Goal: Information Seeking & Learning: Learn about a topic

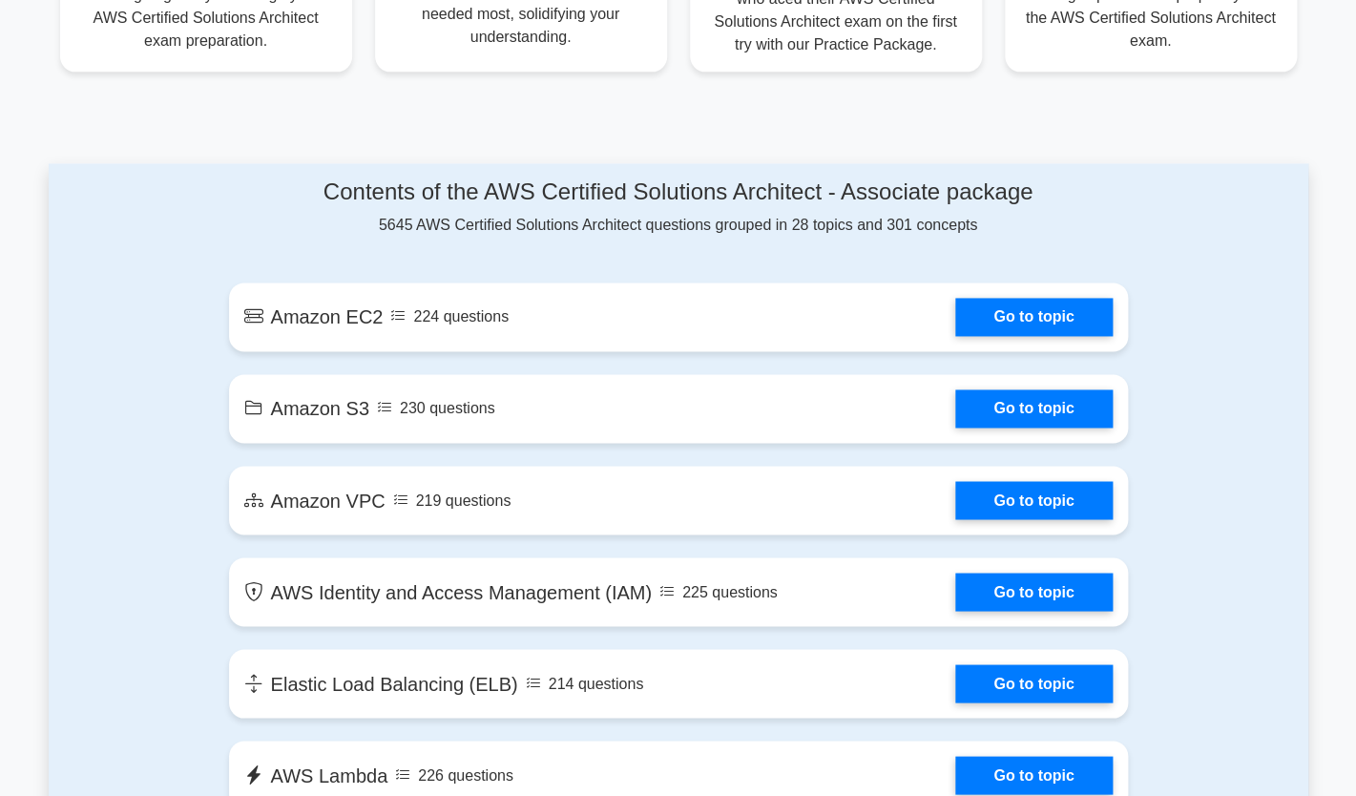
scroll to position [896, 0]
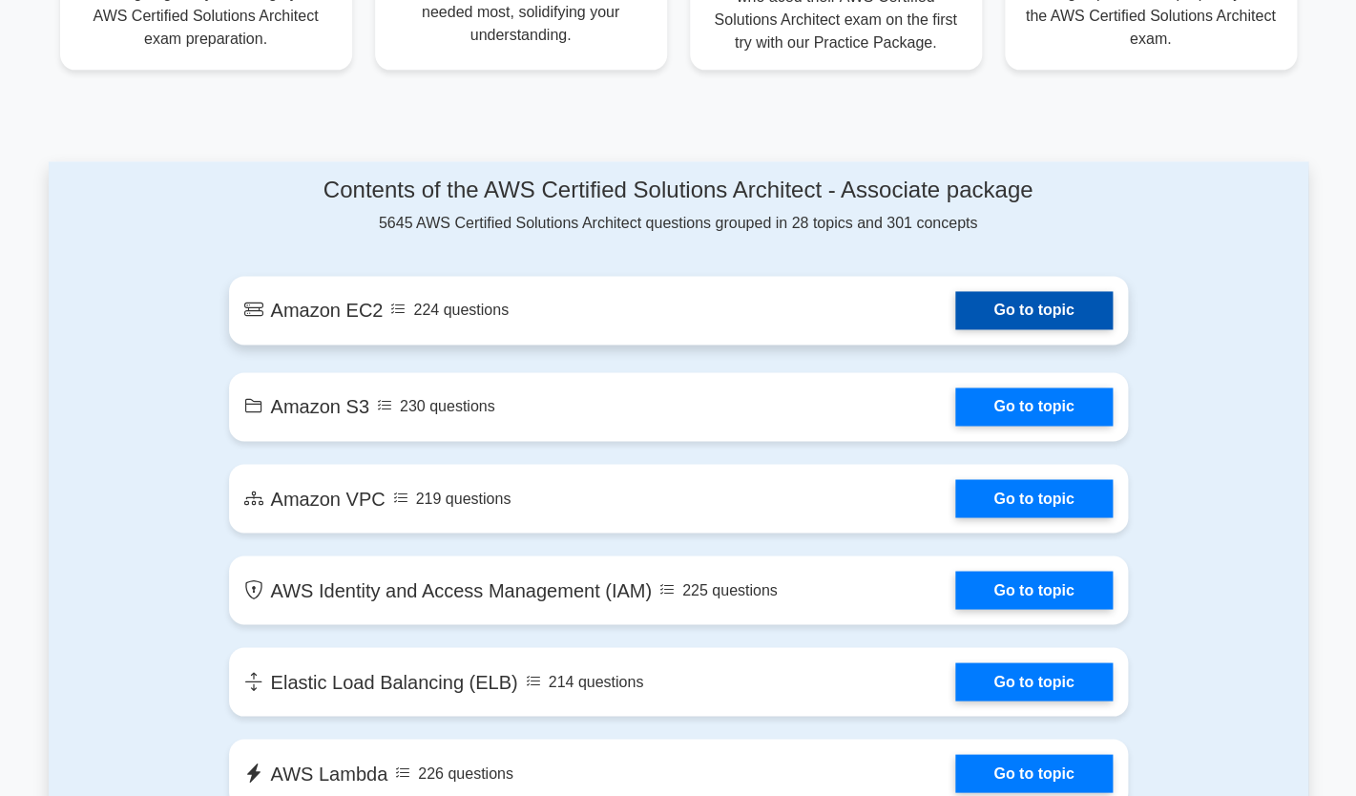
click at [955, 310] on link "Go to topic" at bounding box center [1033, 310] width 157 height 38
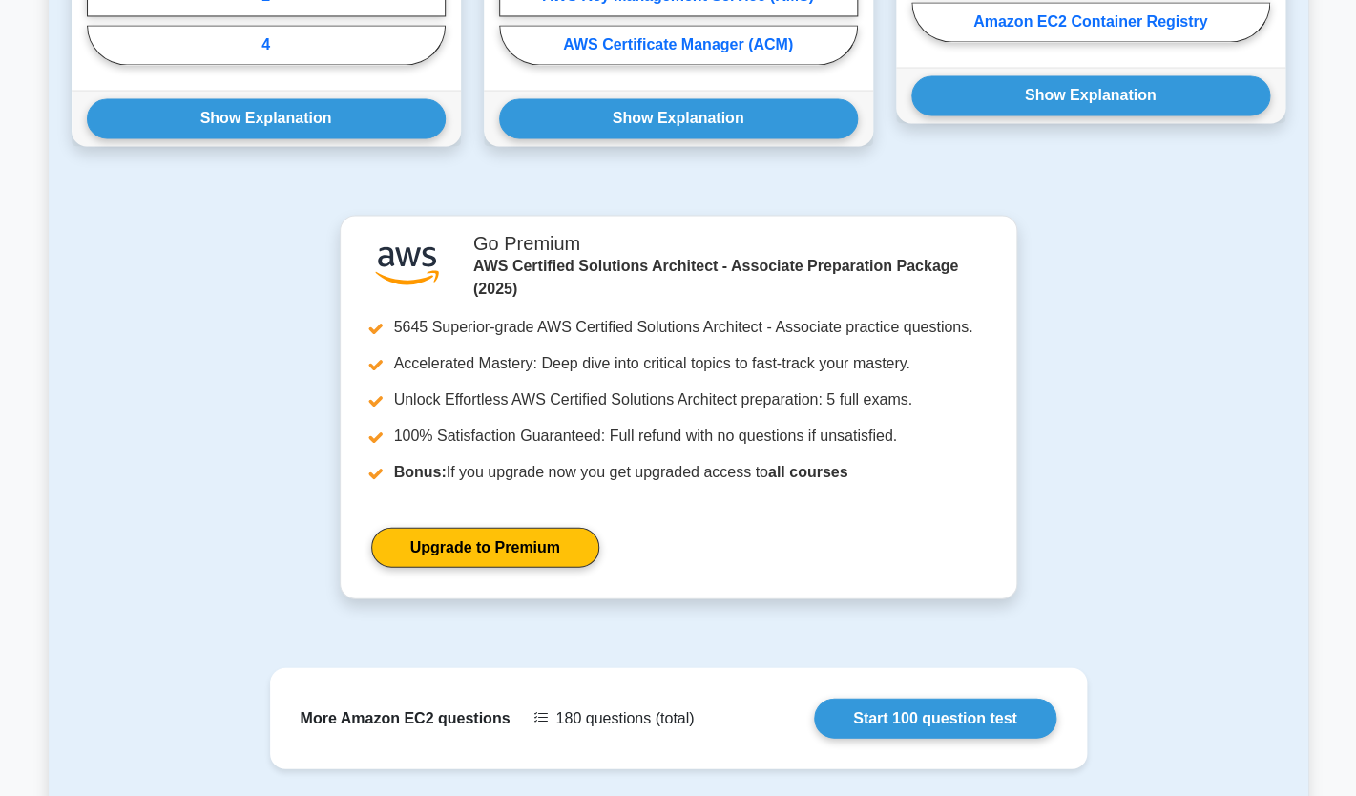
scroll to position [1313, 0]
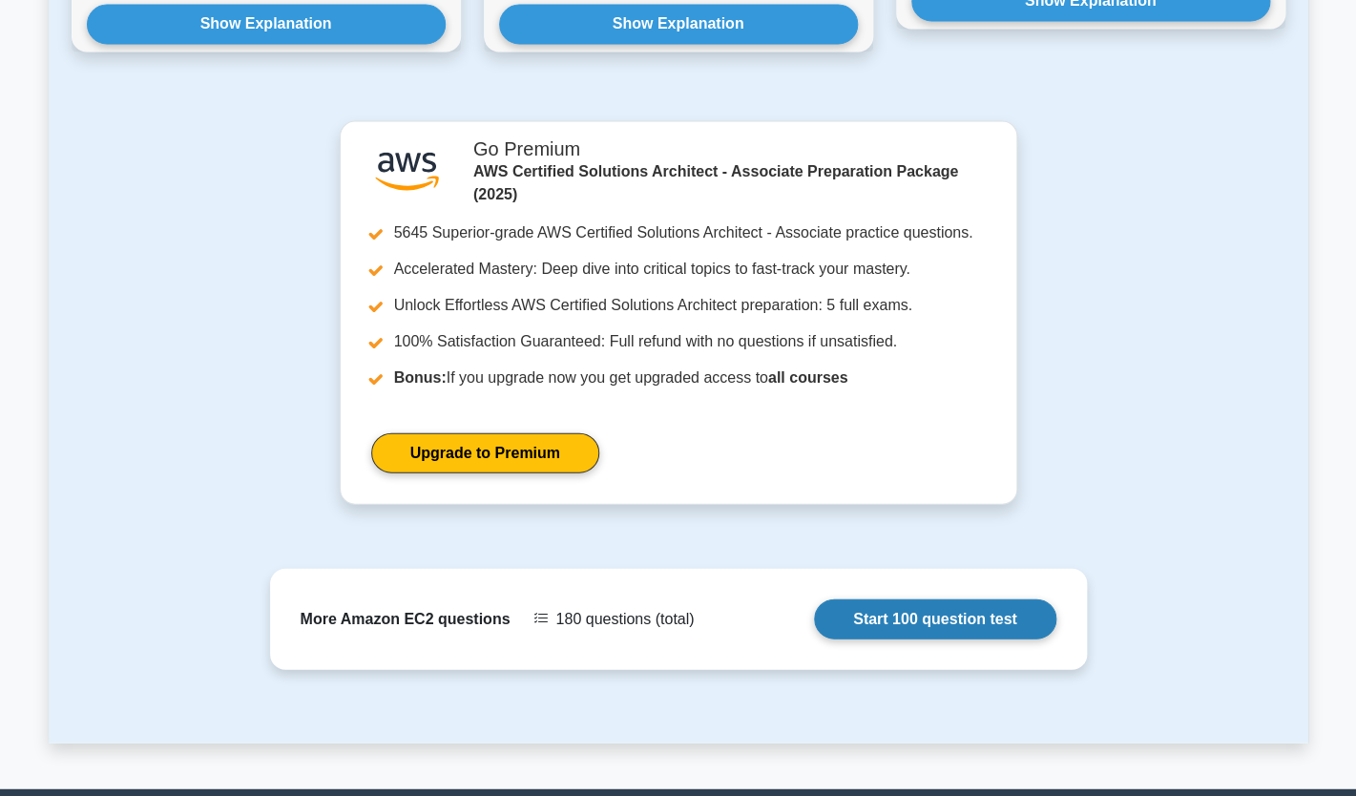
click at [814, 598] on link "Start 100 question test" at bounding box center [935, 618] width 242 height 40
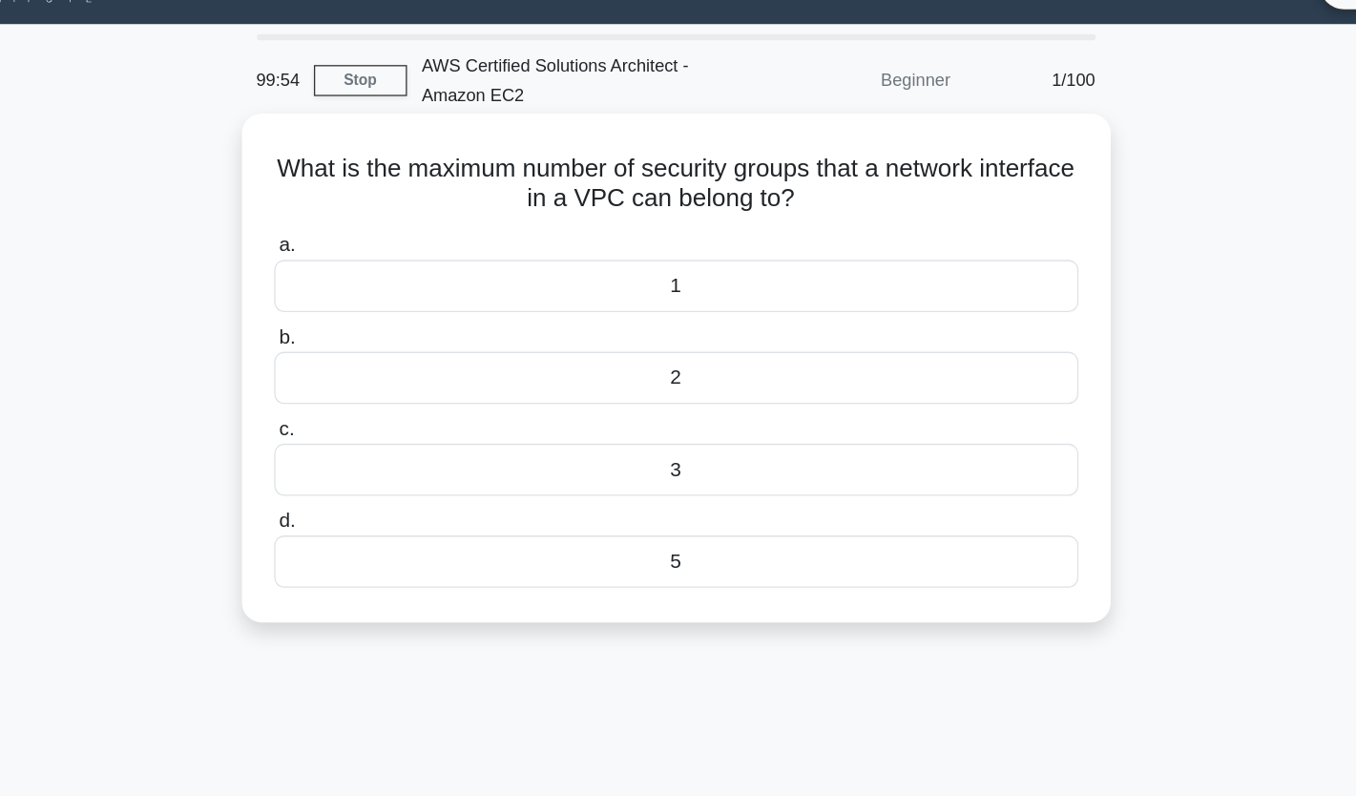
click at [679, 267] on div "1" at bounding box center [678, 262] width 618 height 40
click at [369, 238] on input "a. 1" at bounding box center [369, 231] width 0 height 12
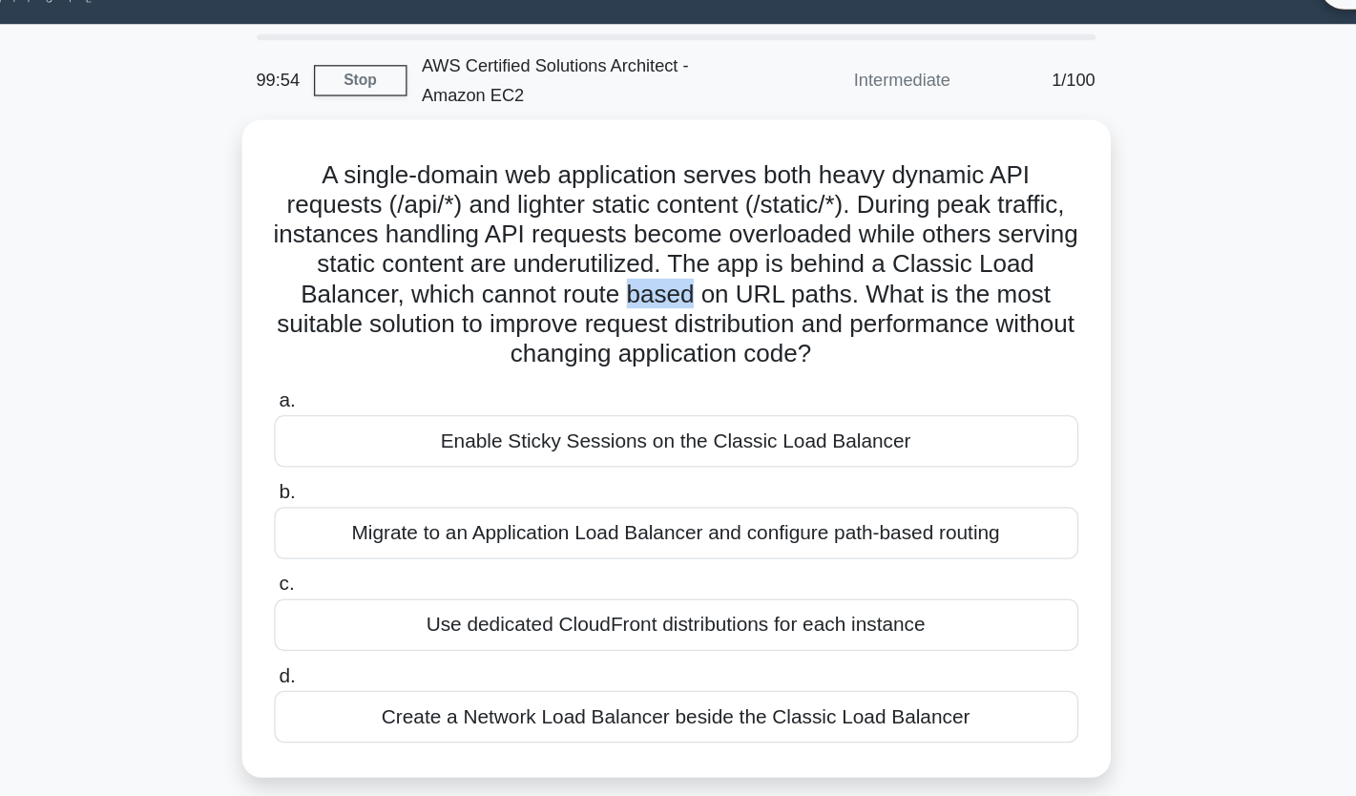
click at [679, 267] on h5 "A single-domain web application serves both heavy dynamic API requests (/api/*)…" at bounding box center [678, 246] width 622 height 162
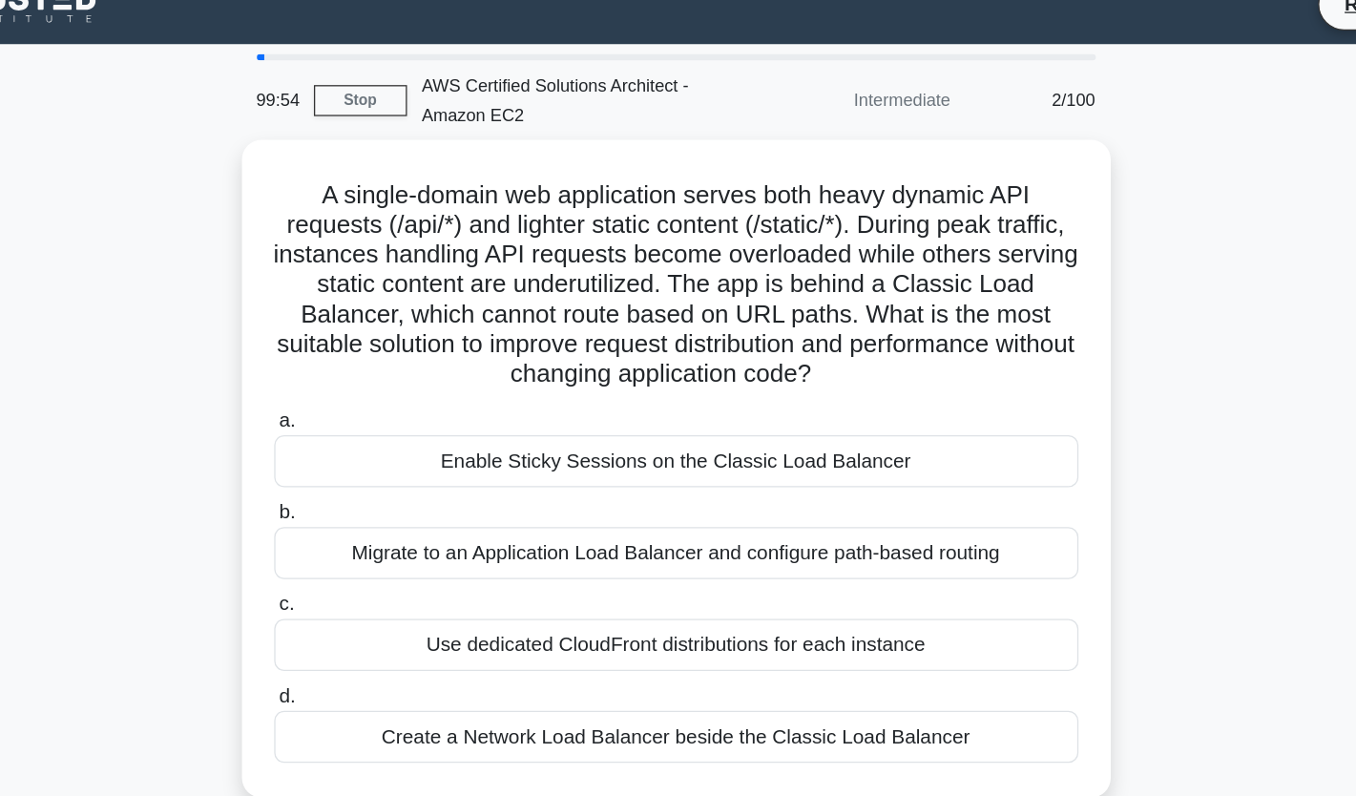
click at [679, 251] on h5 "A single-domain web application serves both heavy dynamic API requests (/api/*)…" at bounding box center [678, 246] width 622 height 162
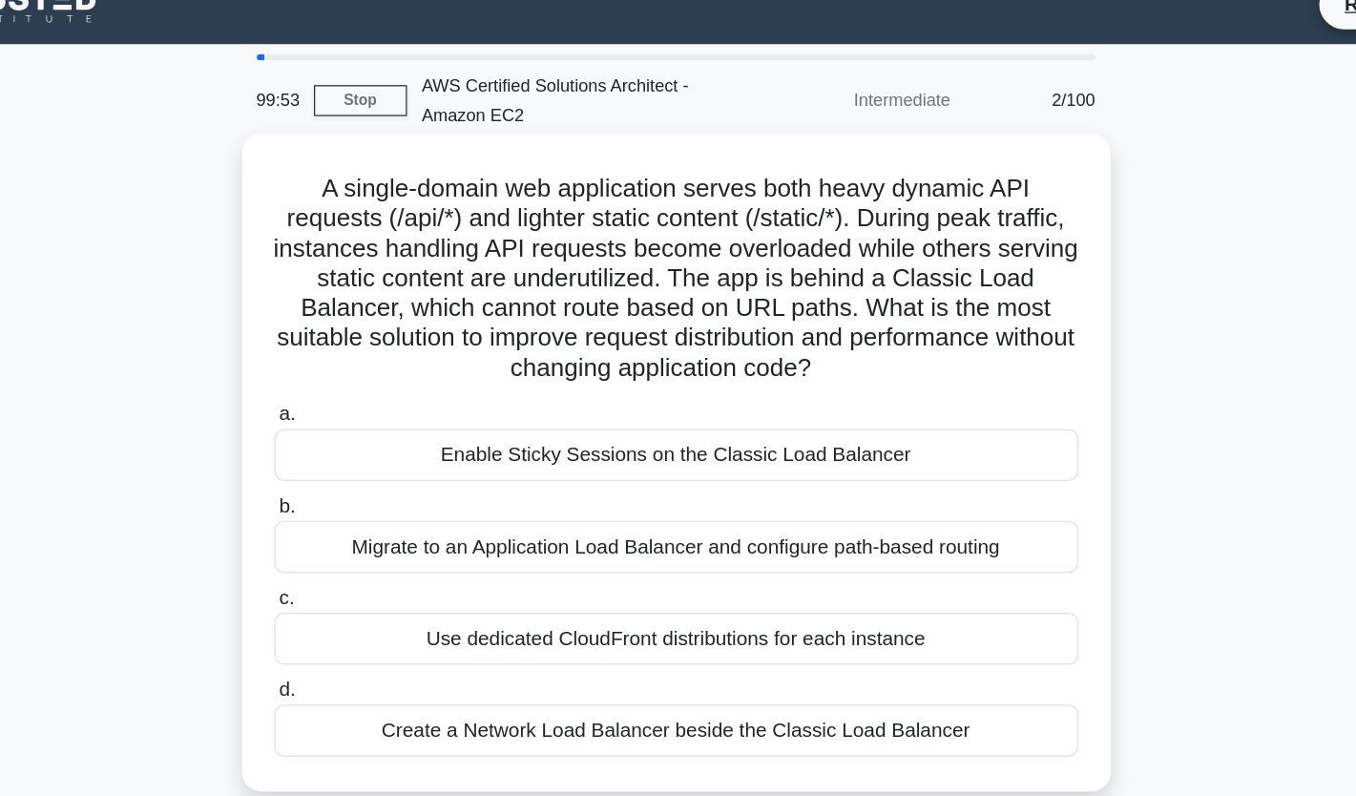
click at [596, 251] on h5 "A single-domain web application serves both heavy dynamic API requests (/api/*)…" at bounding box center [678, 241] width 622 height 162
